Goal: Navigation & Orientation: Find specific page/section

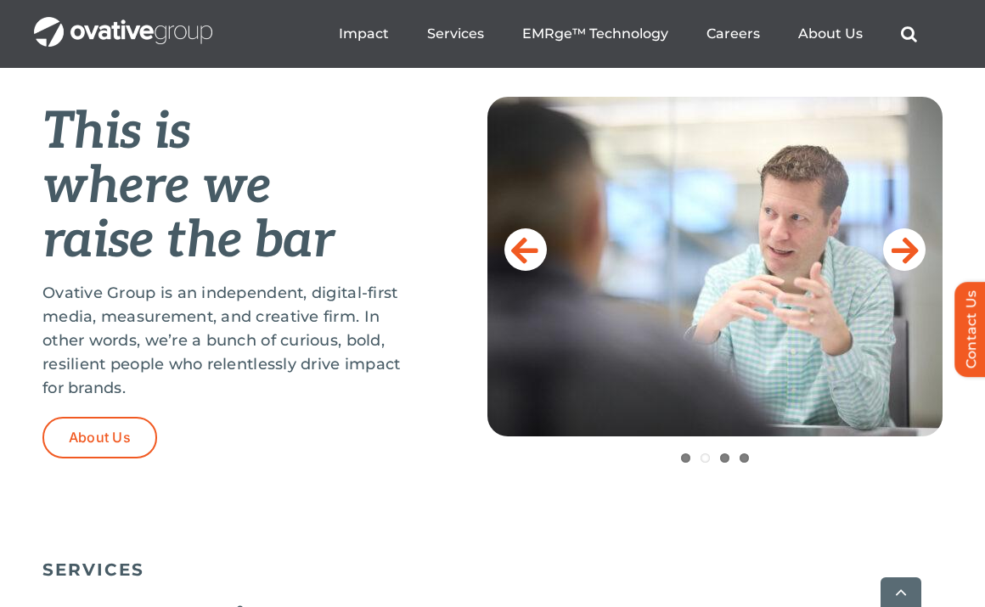
scroll to position [693, 0]
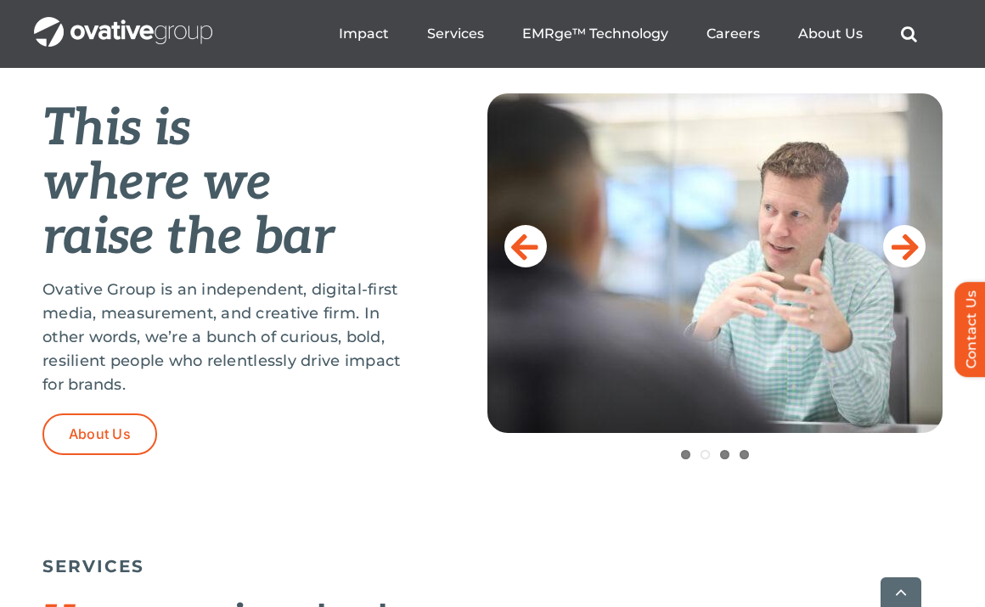
click at [900, 241] on icon at bounding box center [905, 246] width 27 height 34
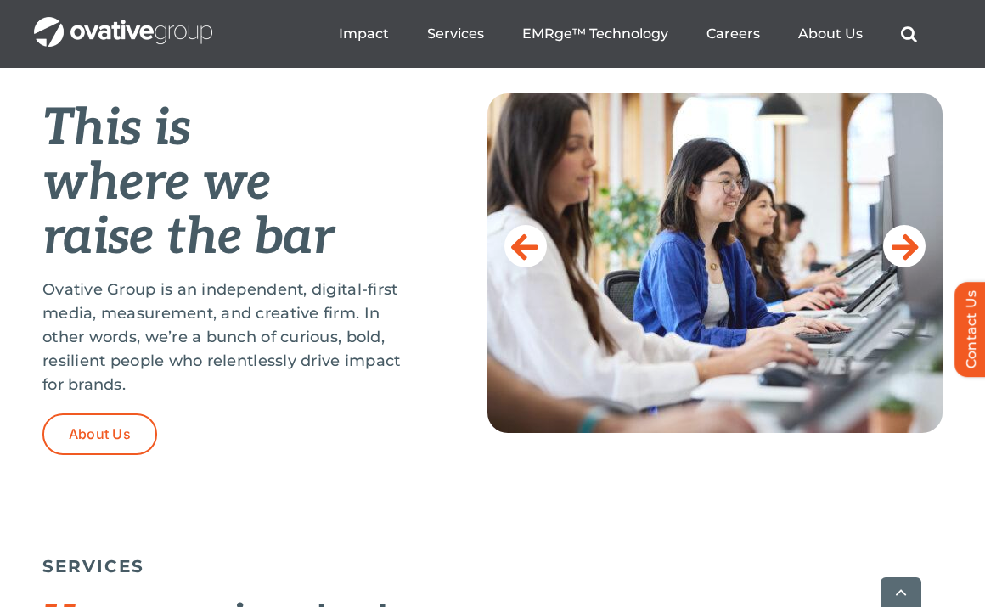
click at [900, 241] on icon at bounding box center [905, 246] width 27 height 34
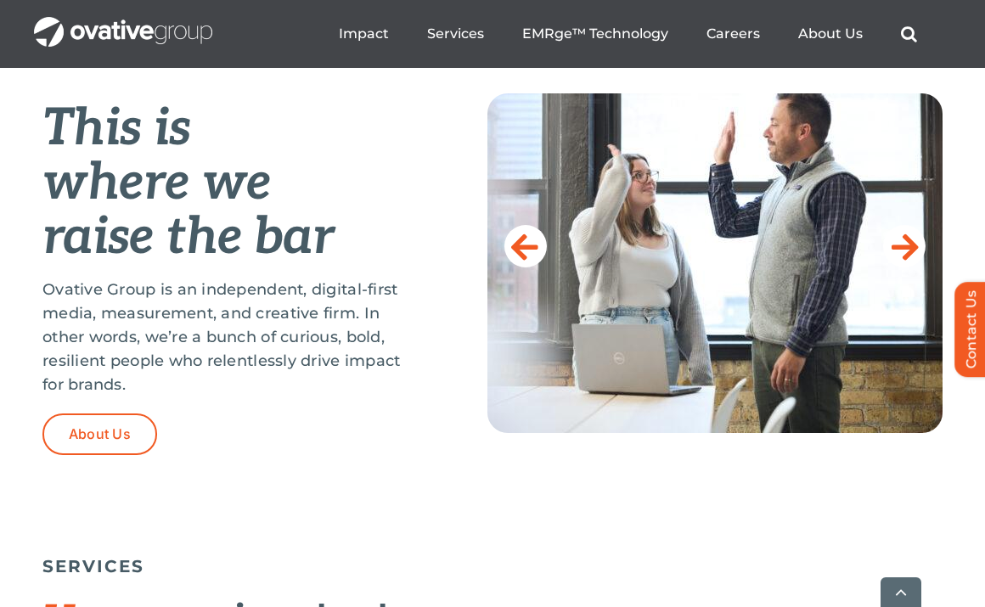
click at [900, 241] on icon at bounding box center [905, 246] width 27 height 34
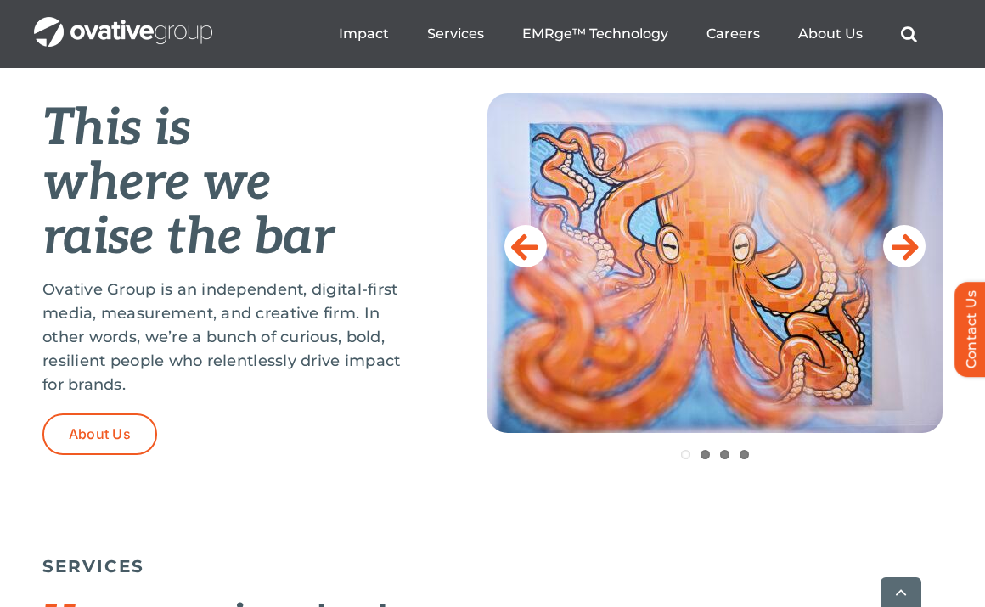
click at [900, 241] on icon at bounding box center [905, 246] width 27 height 34
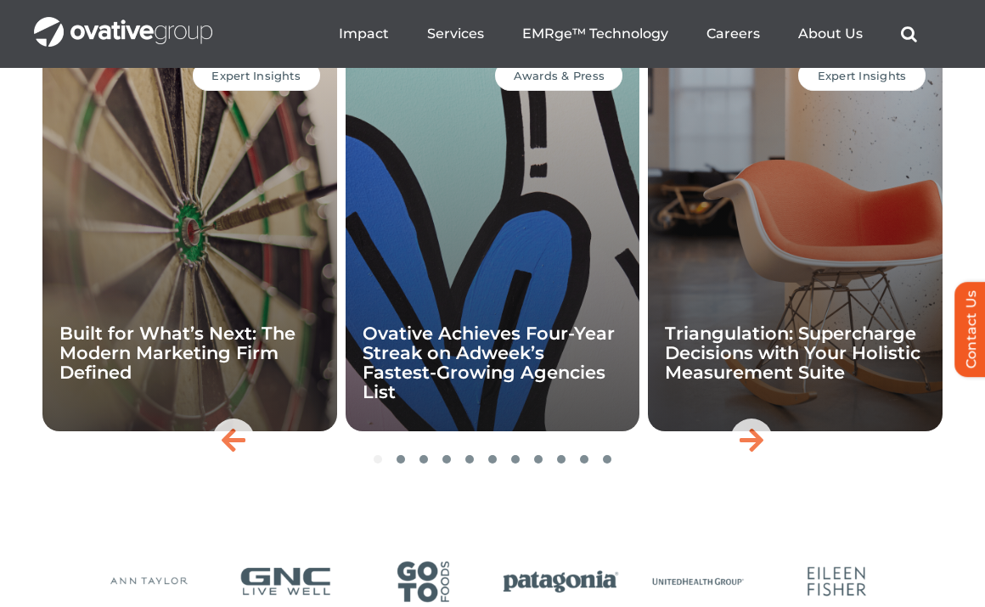
scroll to position [3829, 0]
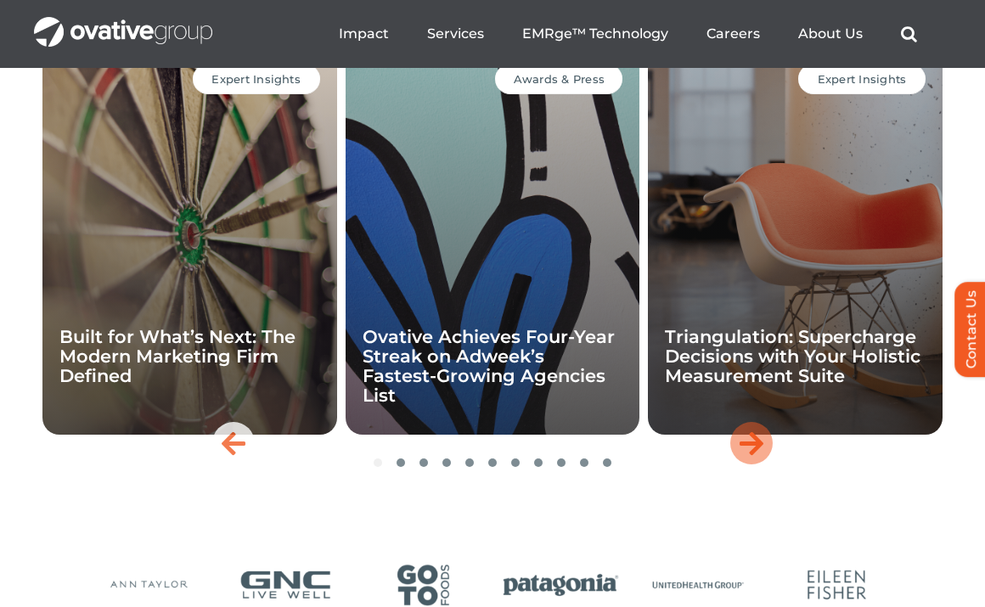
click at [758, 457] on icon "Next slide" at bounding box center [752, 443] width 24 height 27
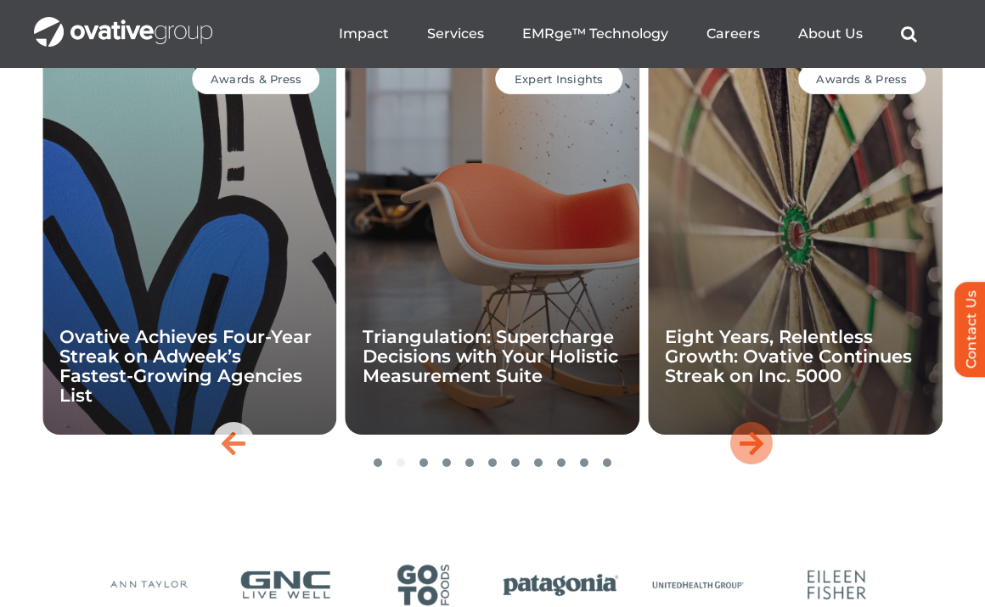
click at [758, 457] on icon "Next slide" at bounding box center [752, 443] width 24 height 27
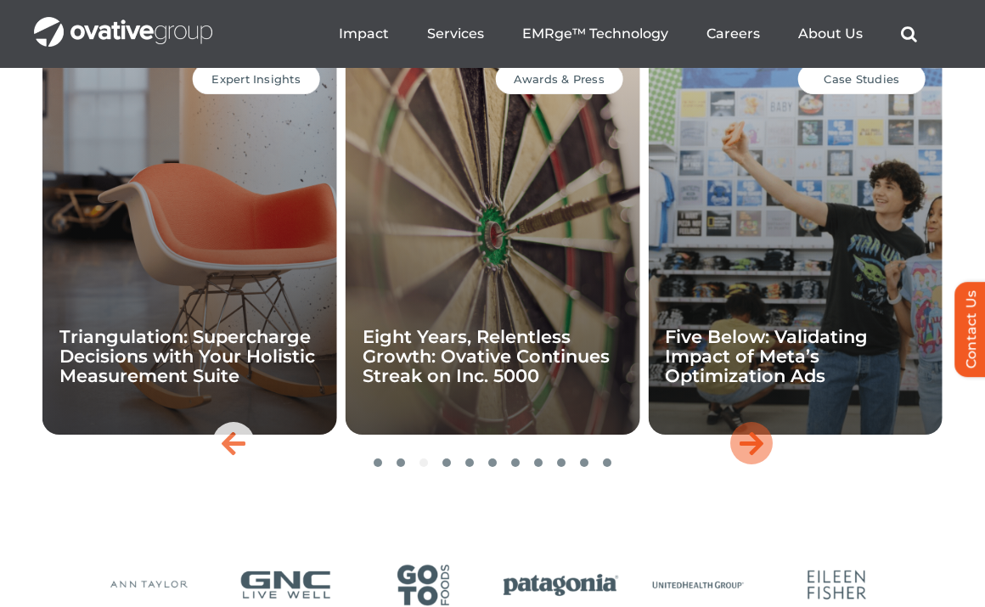
click at [758, 457] on icon "Next slide" at bounding box center [752, 443] width 24 height 27
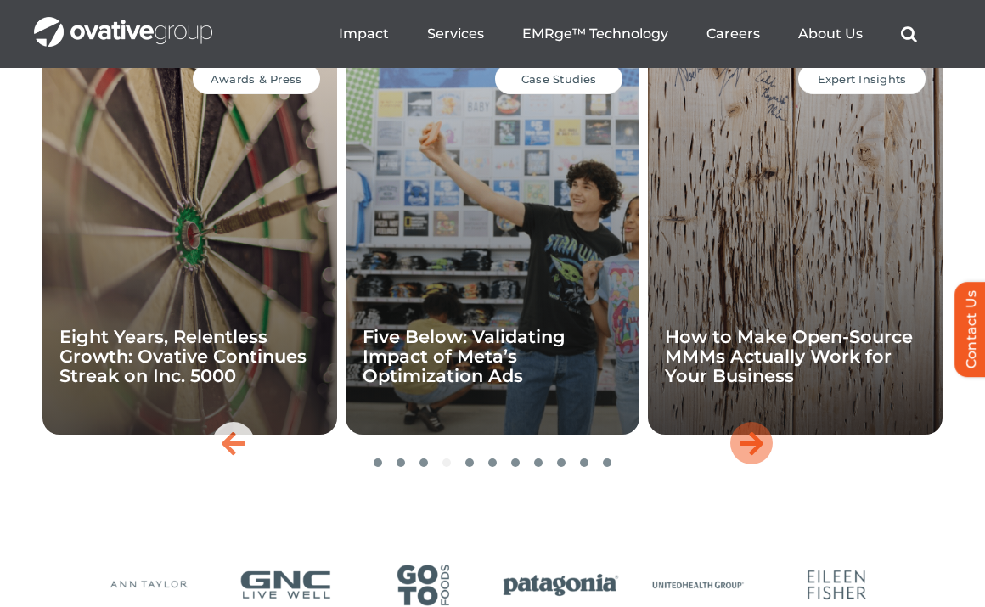
click at [758, 457] on icon "Next slide" at bounding box center [752, 443] width 24 height 27
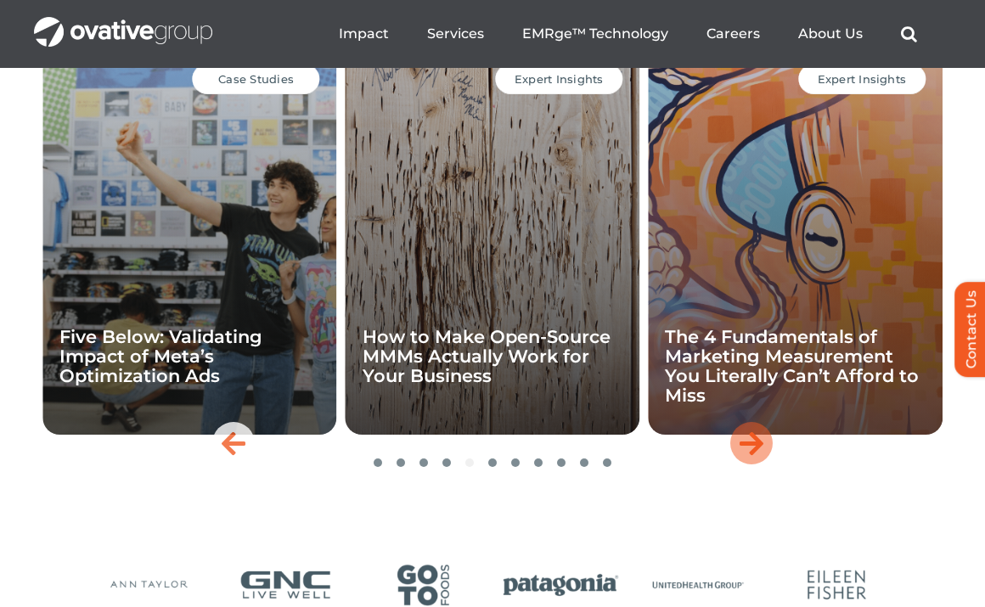
click at [758, 457] on icon "Next slide" at bounding box center [752, 443] width 24 height 27
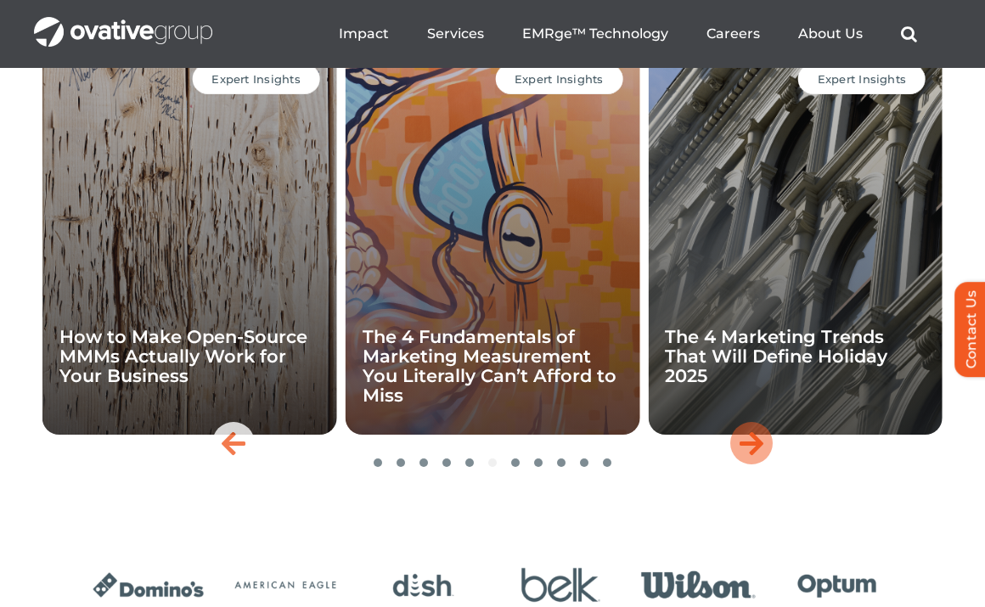
click at [758, 457] on icon "Next slide" at bounding box center [752, 443] width 24 height 27
click at [755, 457] on icon "Next slide" at bounding box center [752, 443] width 24 height 27
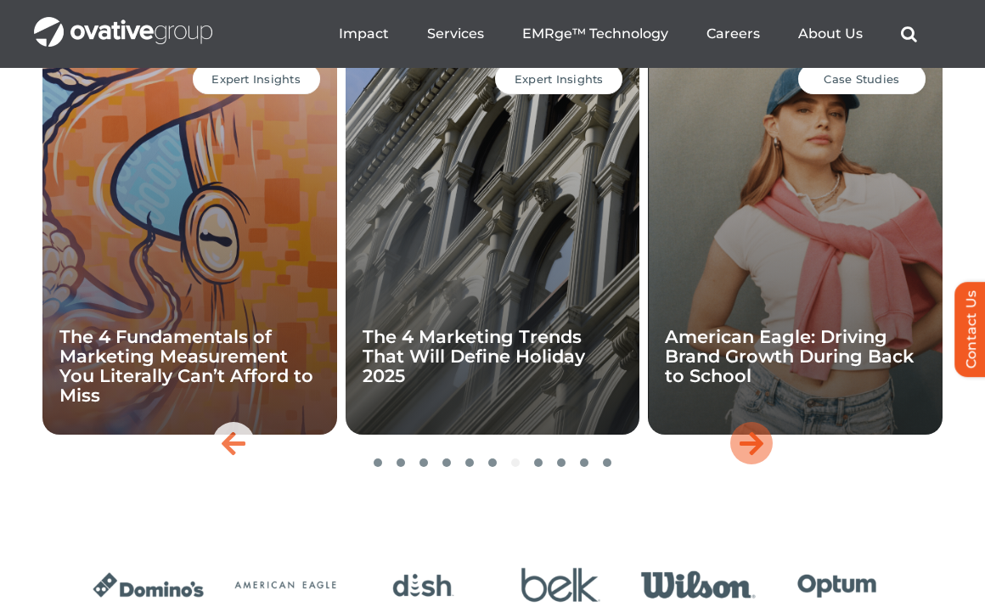
click at [752, 457] on icon "Next slide" at bounding box center [752, 443] width 24 height 27
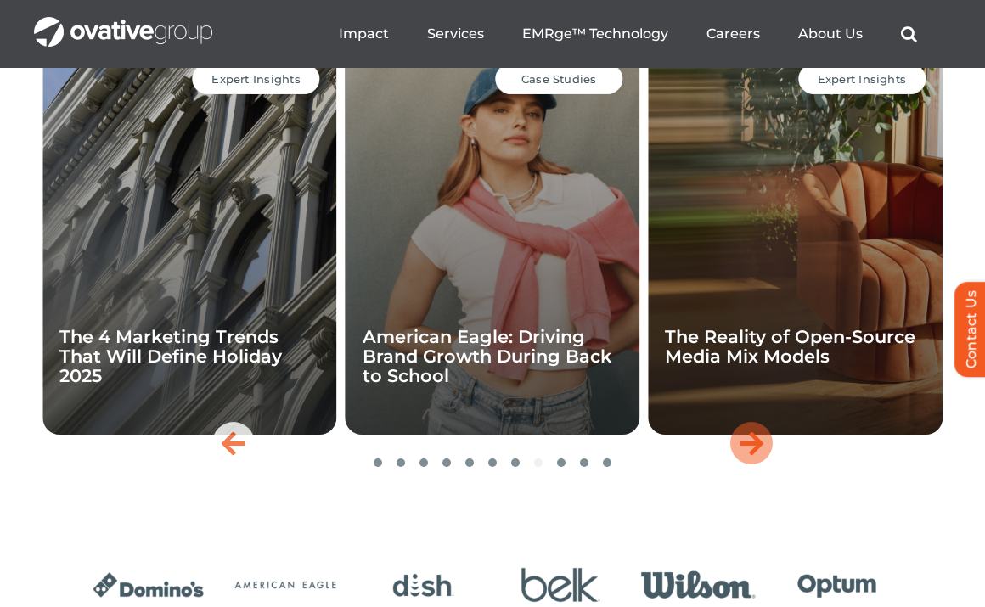
click at [752, 457] on icon "Next slide" at bounding box center [752, 443] width 24 height 27
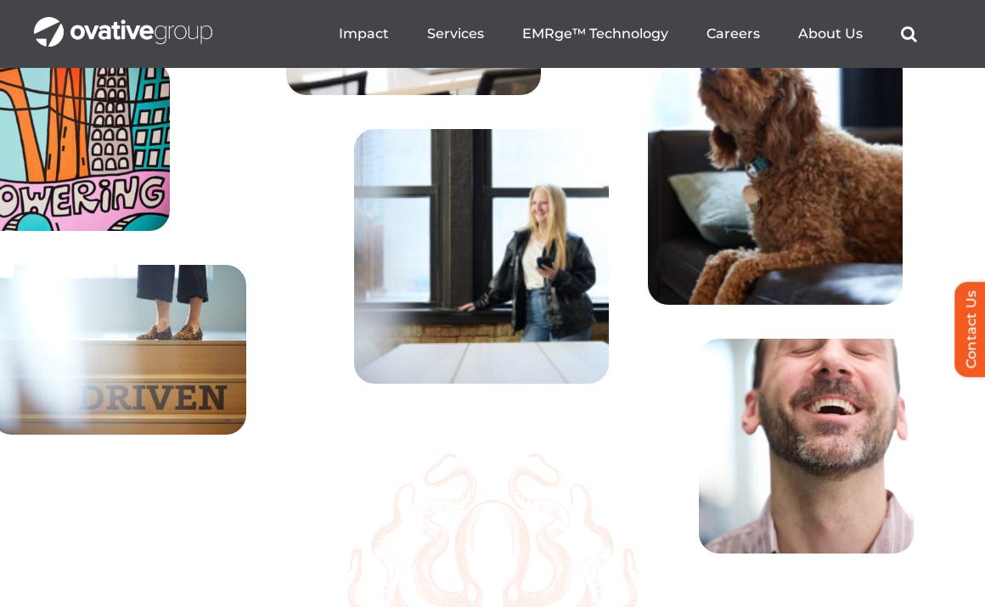
scroll to position [5972, 0]
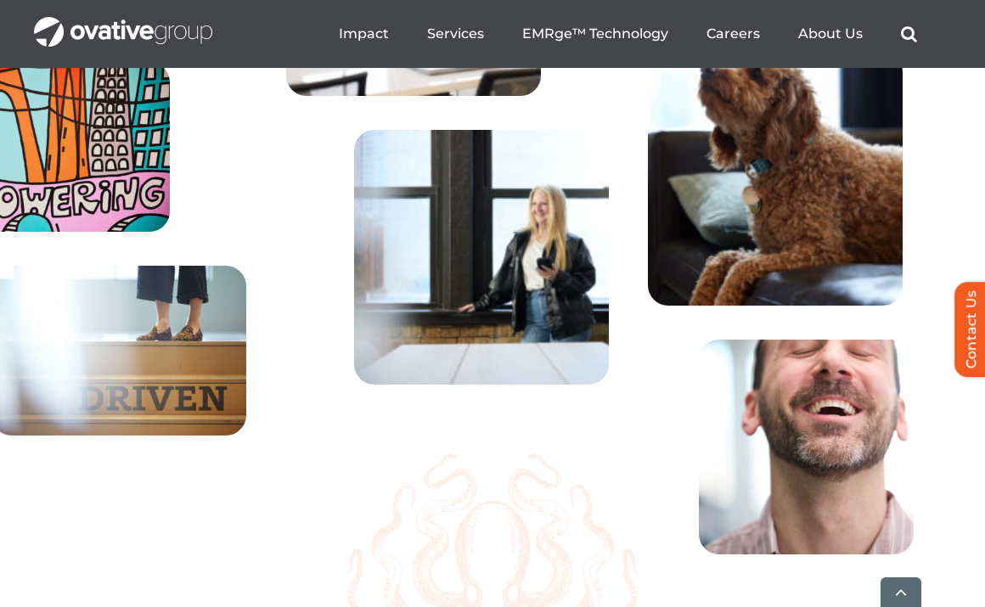
click at [836, 13] on ul "Impact Expert Insights Case Studies Awards & Press Services Media Measurement C…" at bounding box center [628, 34] width 578 height 54
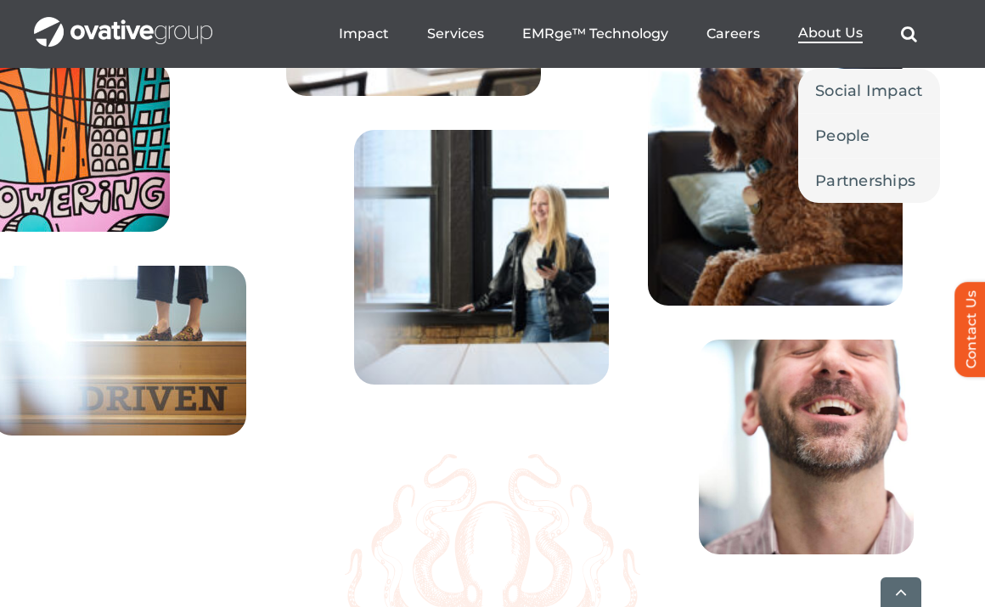
click at [832, 31] on span "About Us" at bounding box center [830, 33] width 65 height 17
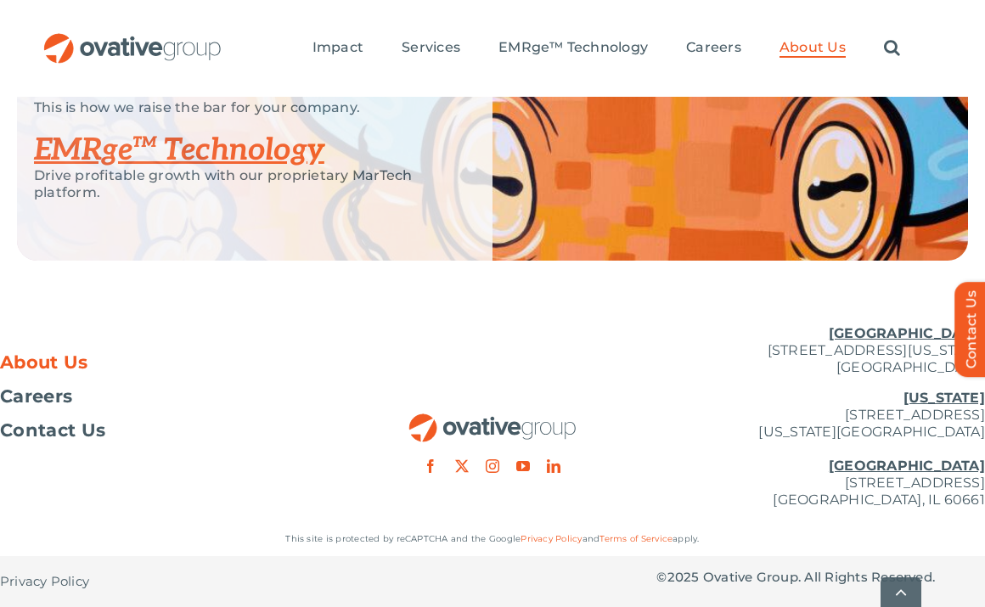
scroll to position [3851, 0]
